Goal: Task Accomplishment & Management: Use online tool/utility

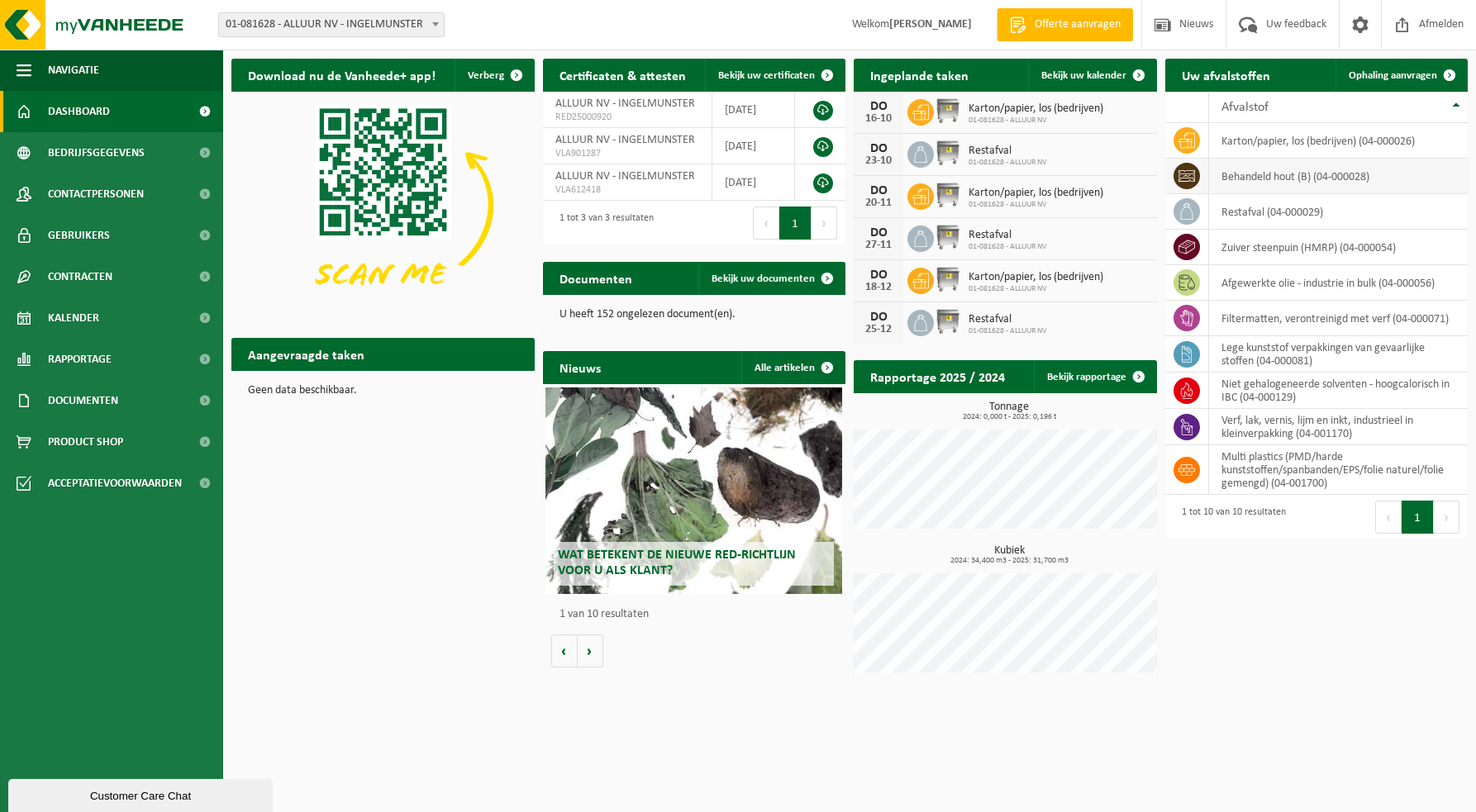
click at [1282, 178] on td "behandeld hout (B) (04-000028)" at bounding box center [1338, 175] width 259 height 35
click at [1185, 175] on icon at bounding box center [1186, 175] width 16 height 12
click at [1268, 178] on td "behandeld hout (B) (04-000028)" at bounding box center [1338, 175] width 259 height 35
click at [1182, 174] on icon at bounding box center [1186, 175] width 16 height 12
click at [1389, 76] on span "Ophaling aanvragen" at bounding box center [1392, 76] width 88 height 11
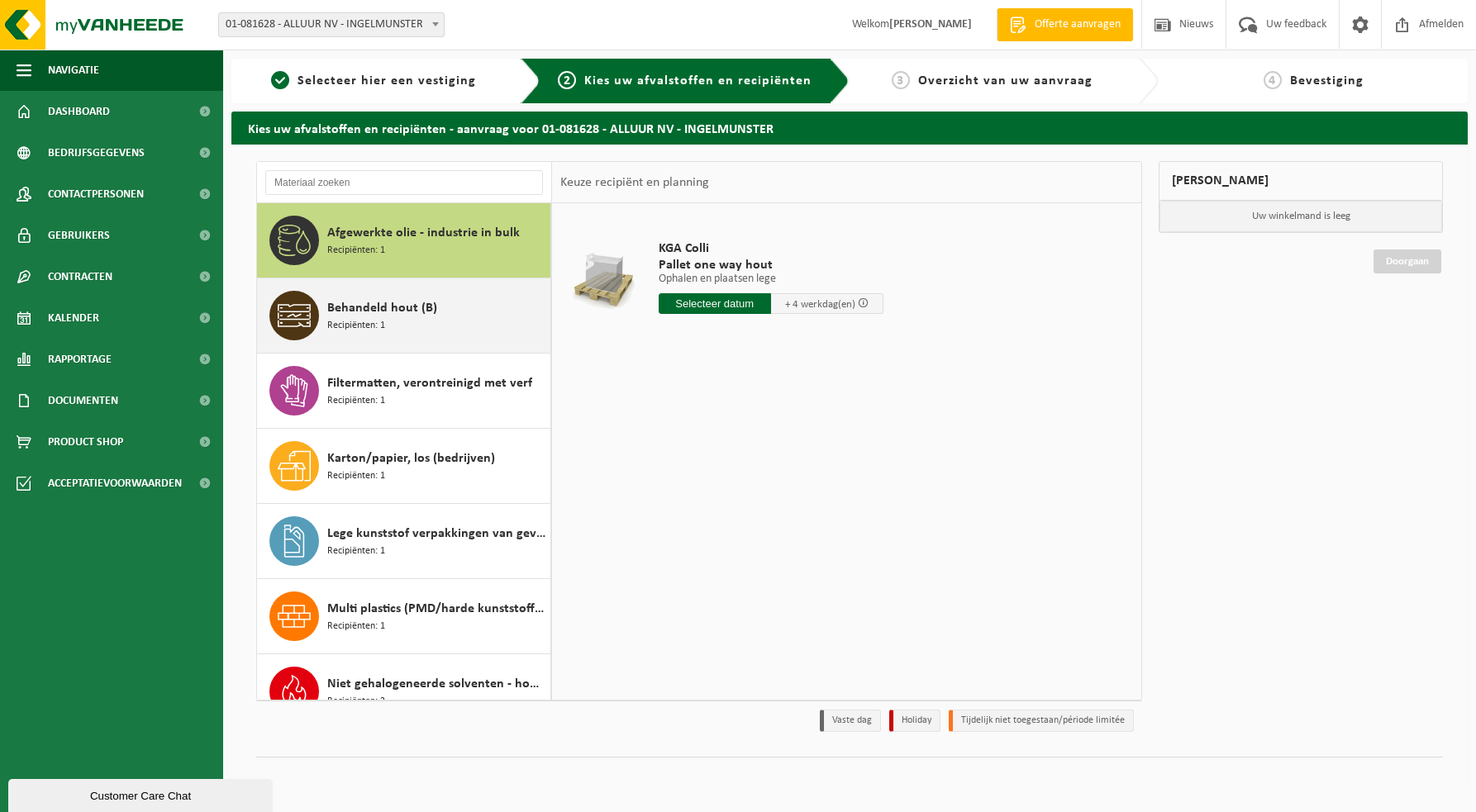
click at [313, 315] on span at bounding box center [293, 315] width 49 height 49
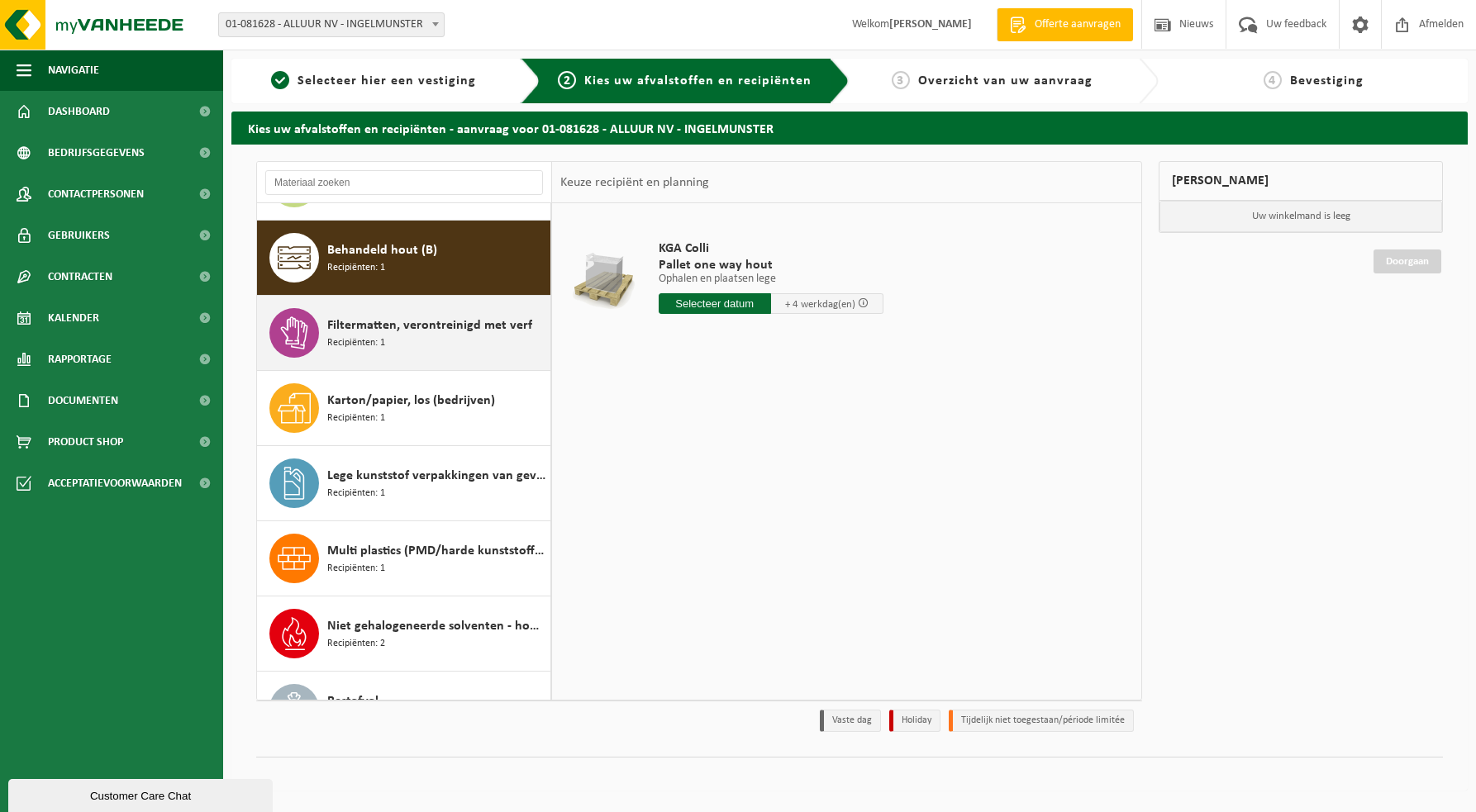
scroll to position [76, 0]
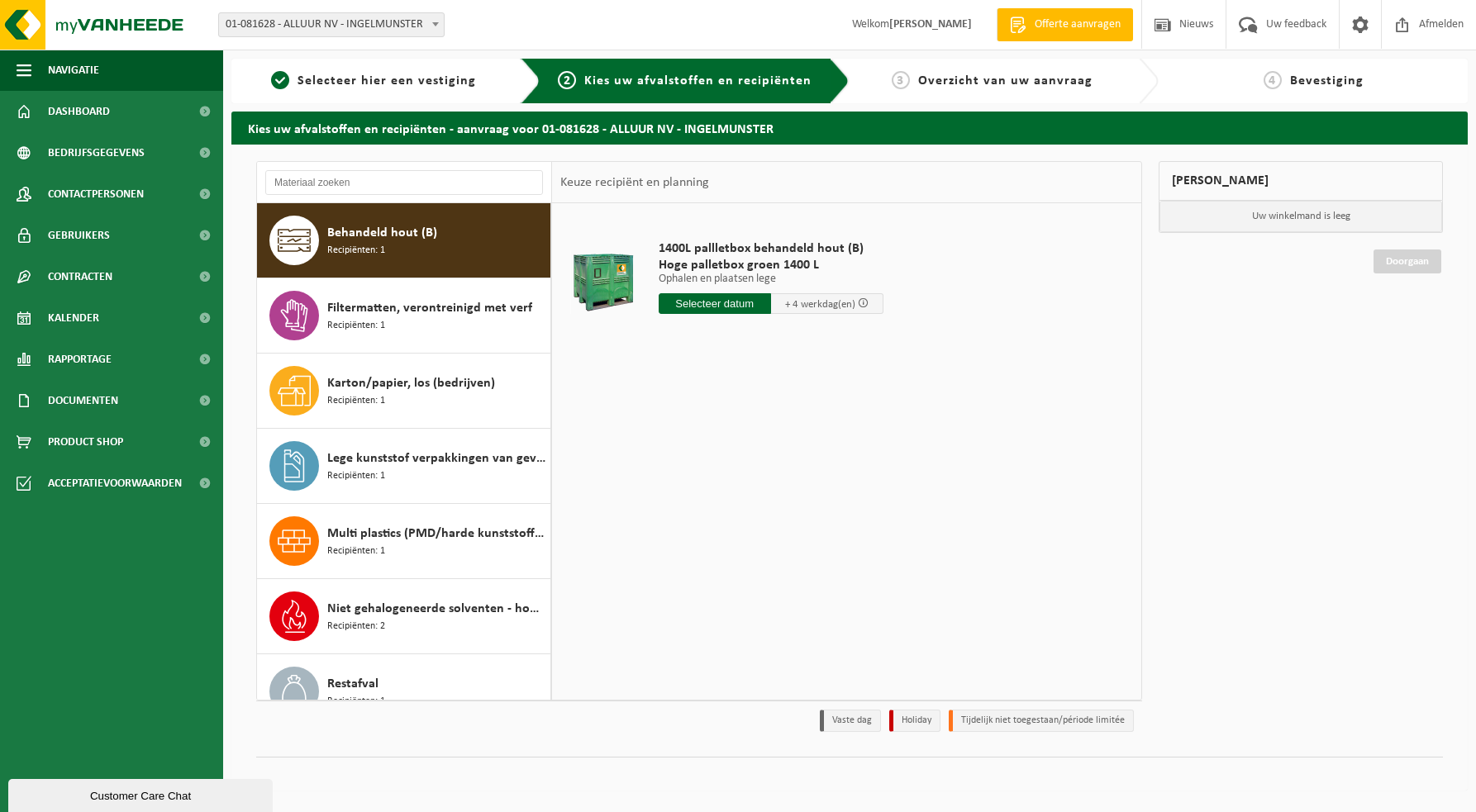
click at [696, 303] on input "text" at bounding box center [714, 303] width 112 height 21
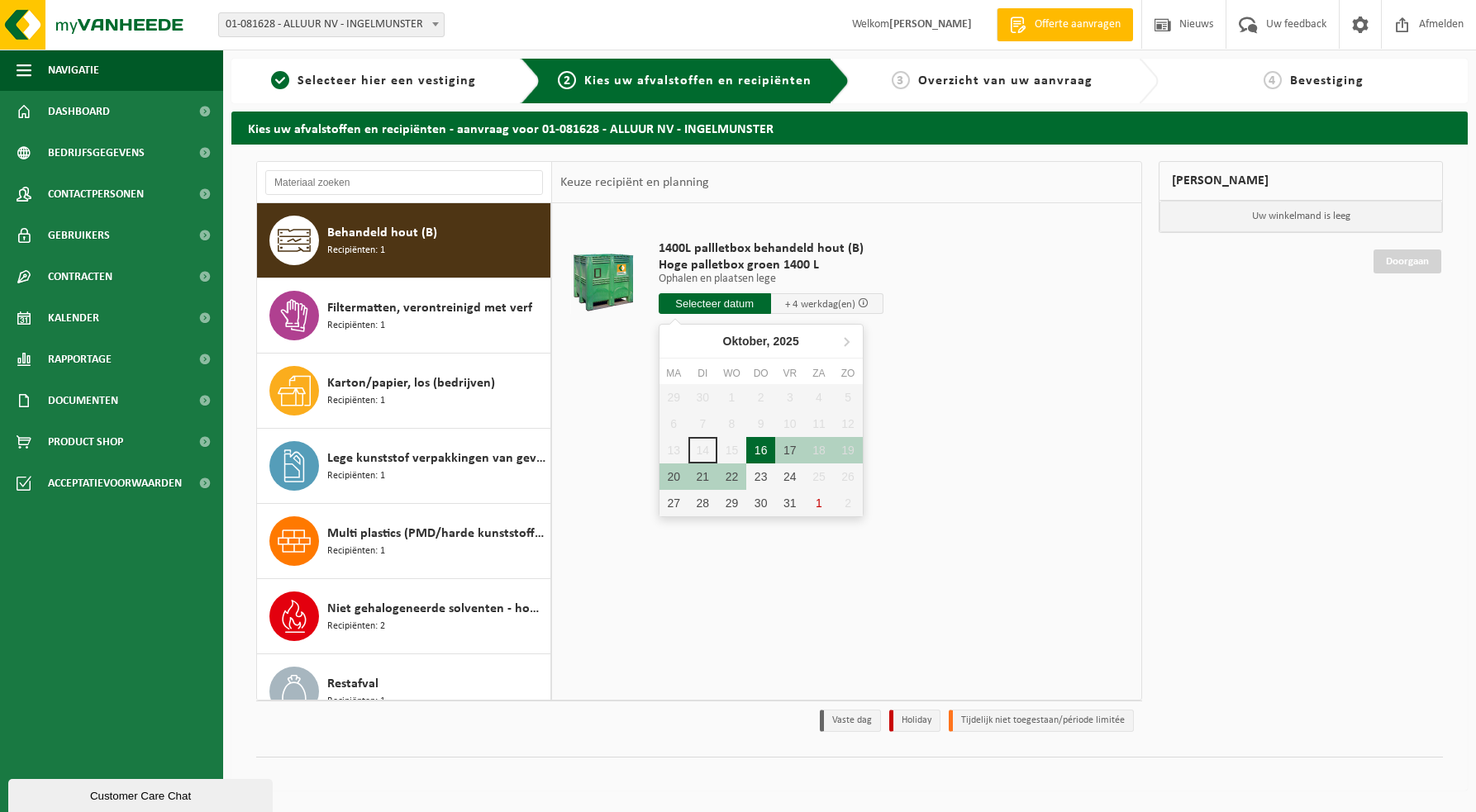
click at [763, 450] on div "16" at bounding box center [760, 450] width 29 height 26
type input "Van 2025-10-16"
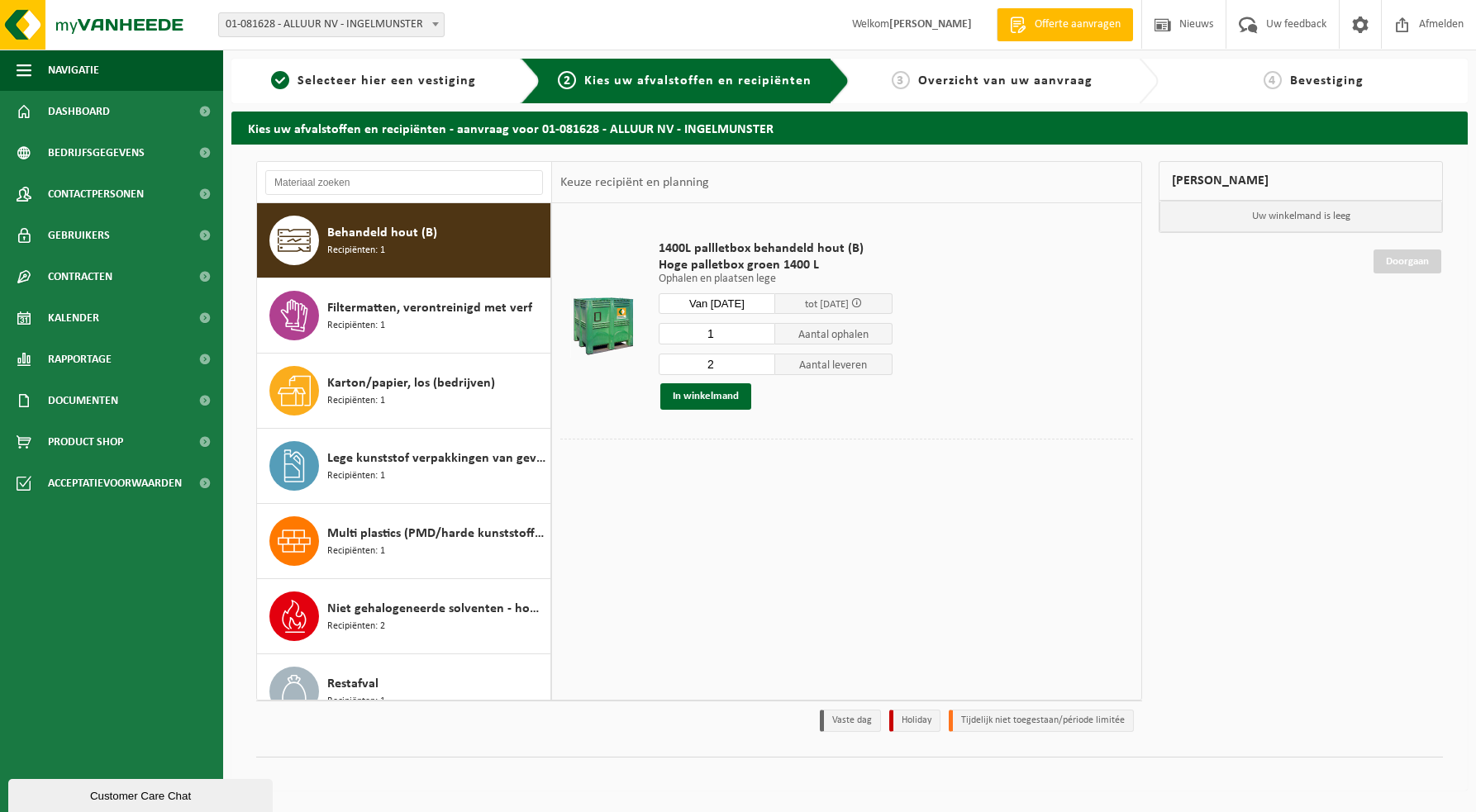
type input "1"
click at [763, 340] on input "1" at bounding box center [717, 334] width 117 height 22
type input "1"
click at [760, 368] on input "1" at bounding box center [717, 364] width 117 height 22
click at [711, 397] on button "In winkelmand" at bounding box center [705, 396] width 91 height 26
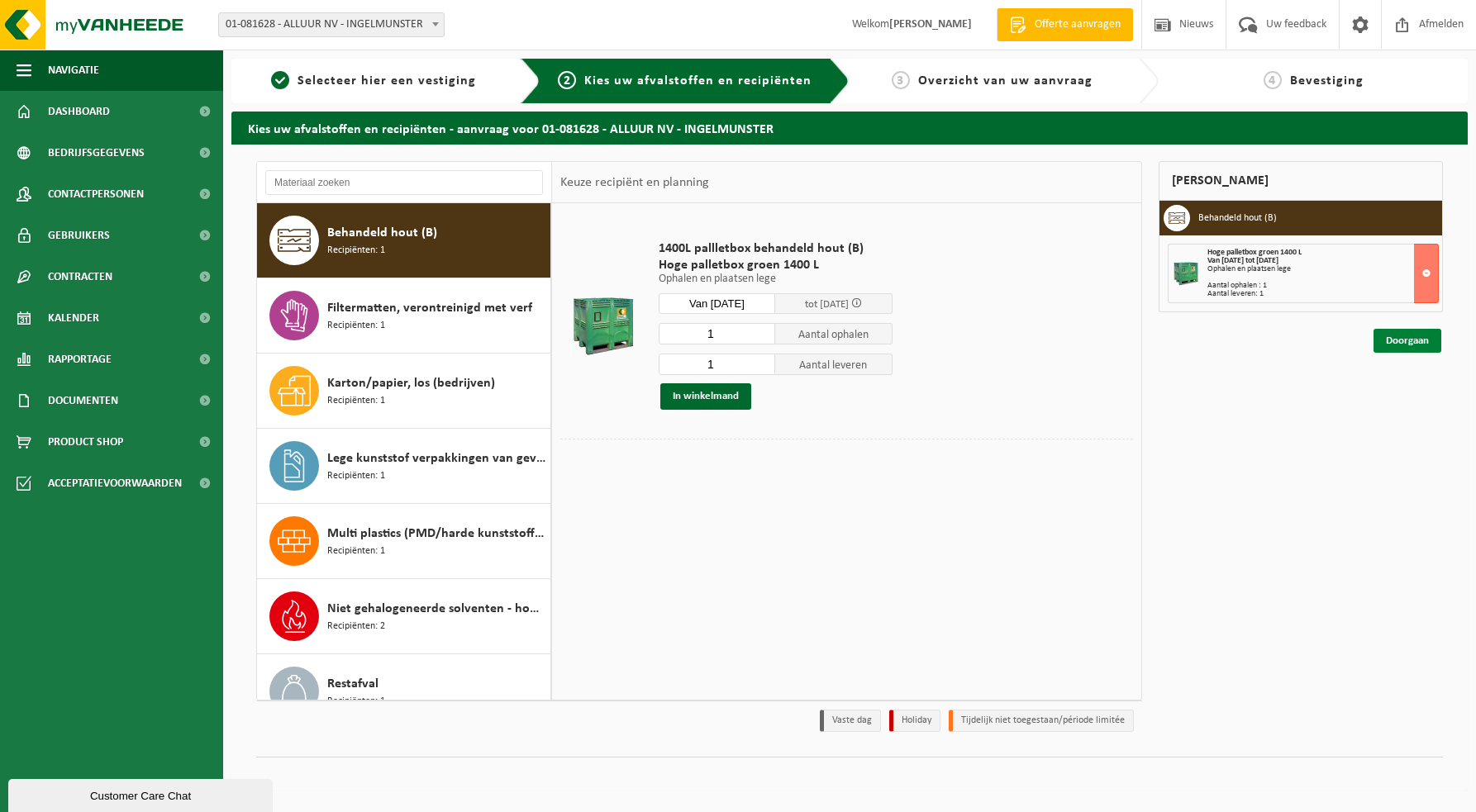
click at [1413, 343] on link "Doorgaan" at bounding box center [1407, 341] width 67 height 24
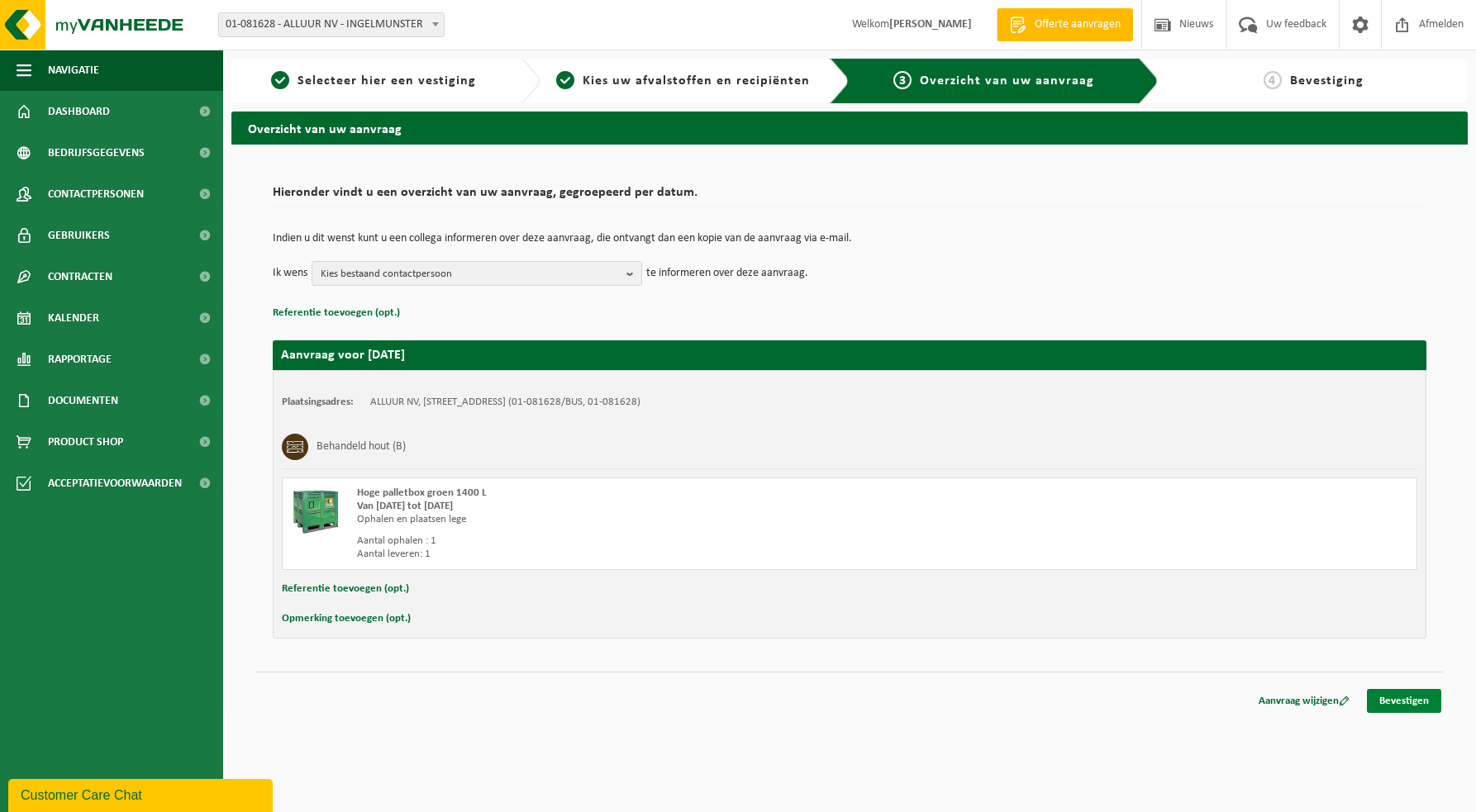
click at [1405, 695] on link "Bevestigen" at bounding box center [1403, 700] width 75 height 24
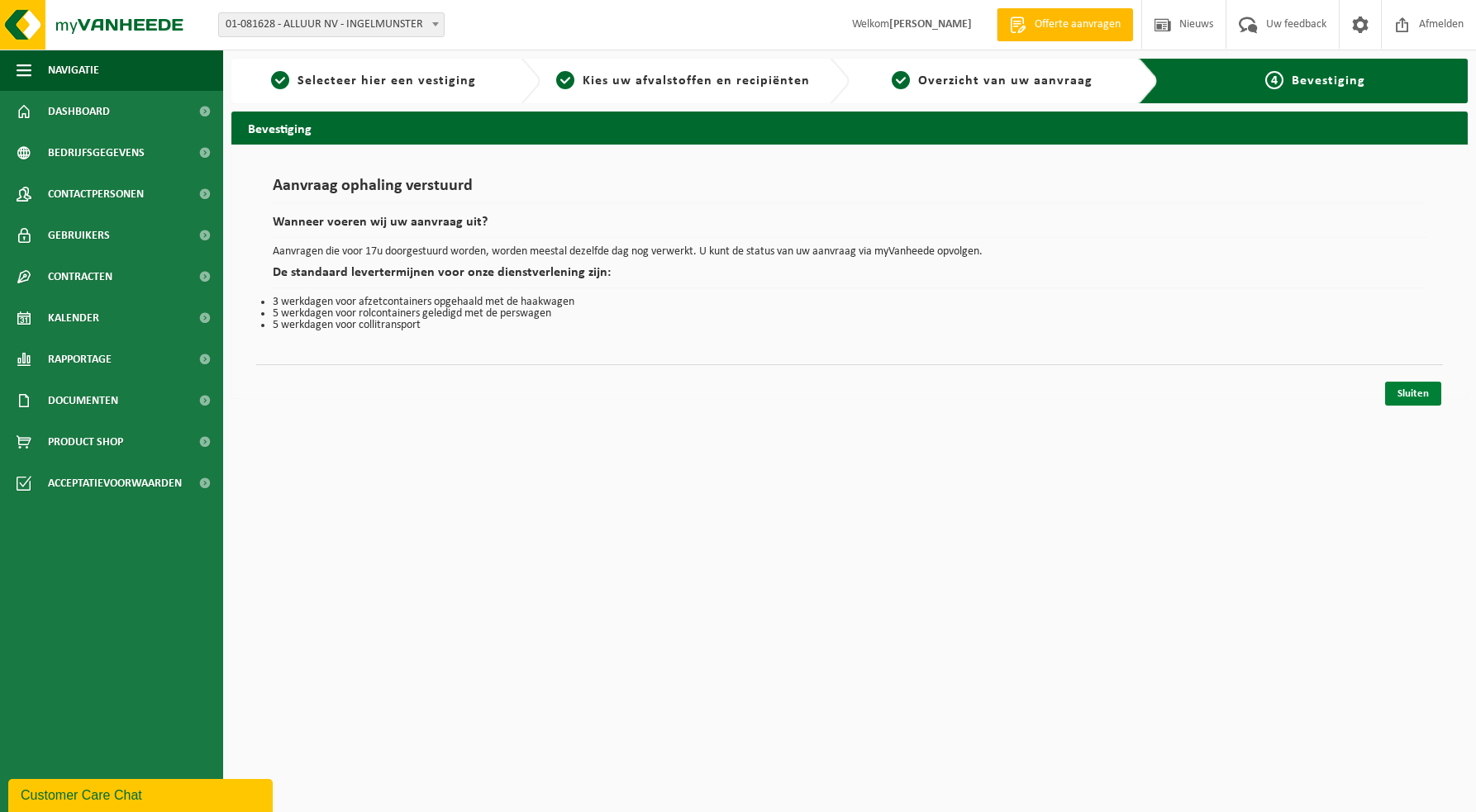
click at [1414, 397] on link "Sluiten" at bounding box center [1413, 393] width 56 height 24
